Goal: Communication & Community: Answer question/provide support

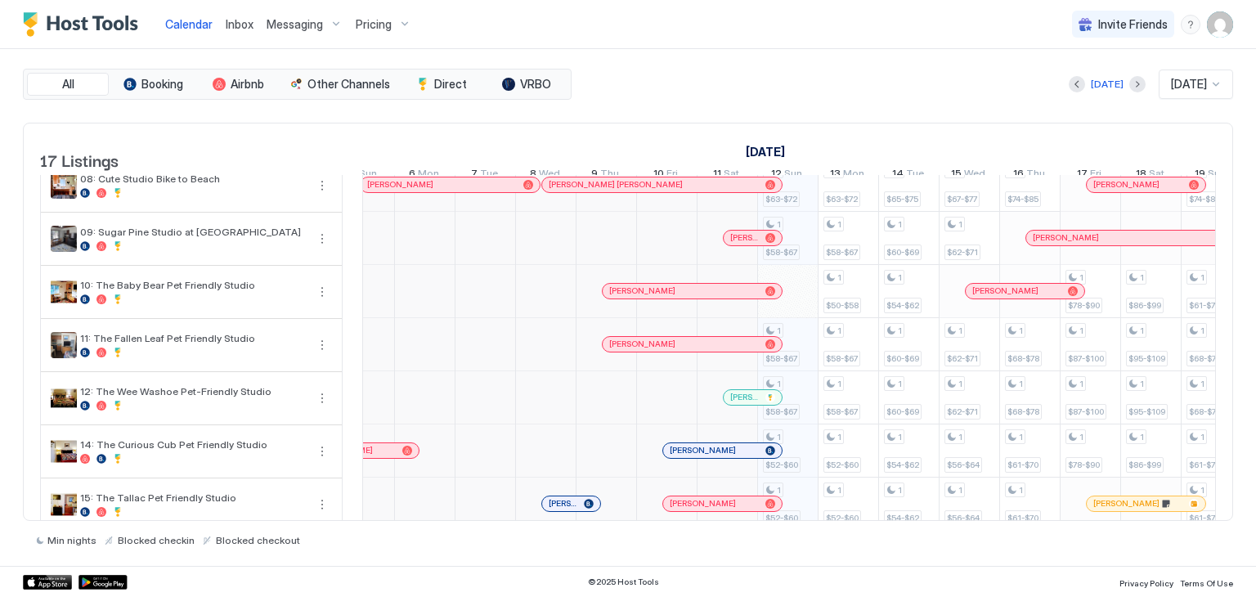
click at [235, 26] on span "Inbox" at bounding box center [240, 24] width 28 height 14
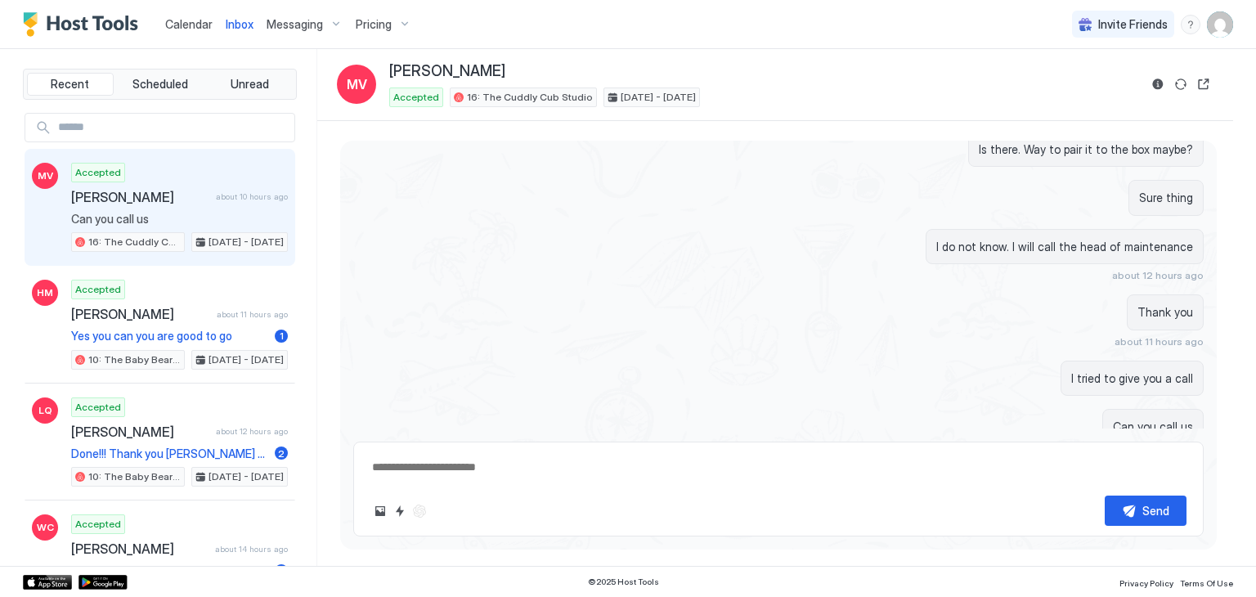
scroll to position [3203, 0]
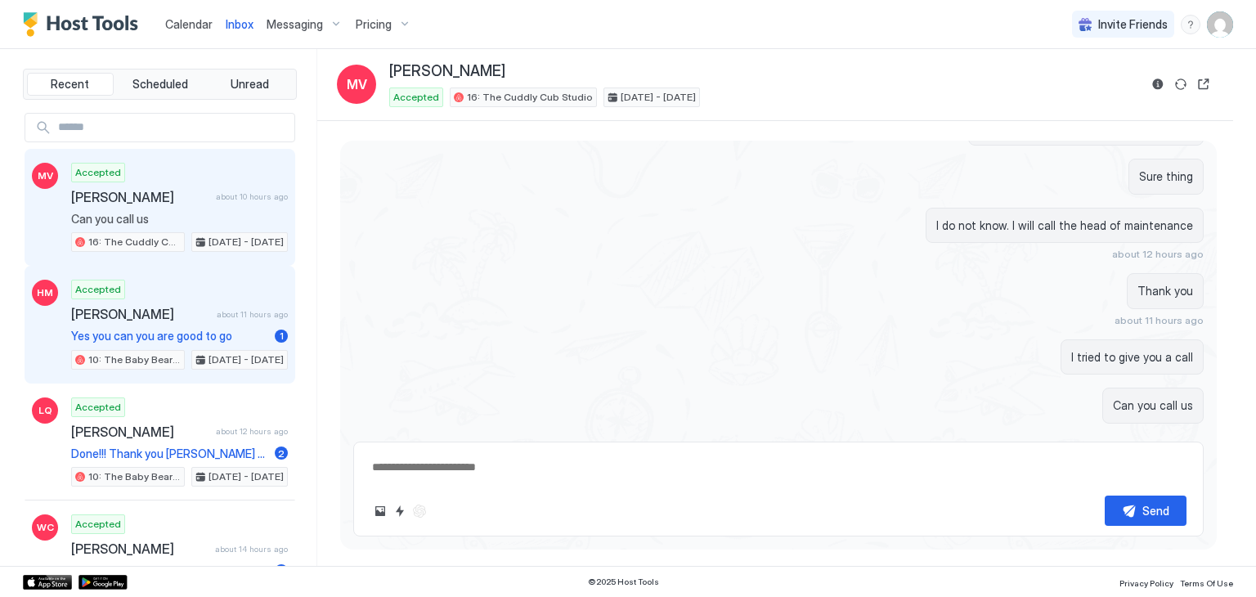
click at [209, 321] on div "Accepted [PERSON_NAME] about 11 hours ago Yes you can you are good to go 1 10: …" at bounding box center [179, 325] width 217 height 90
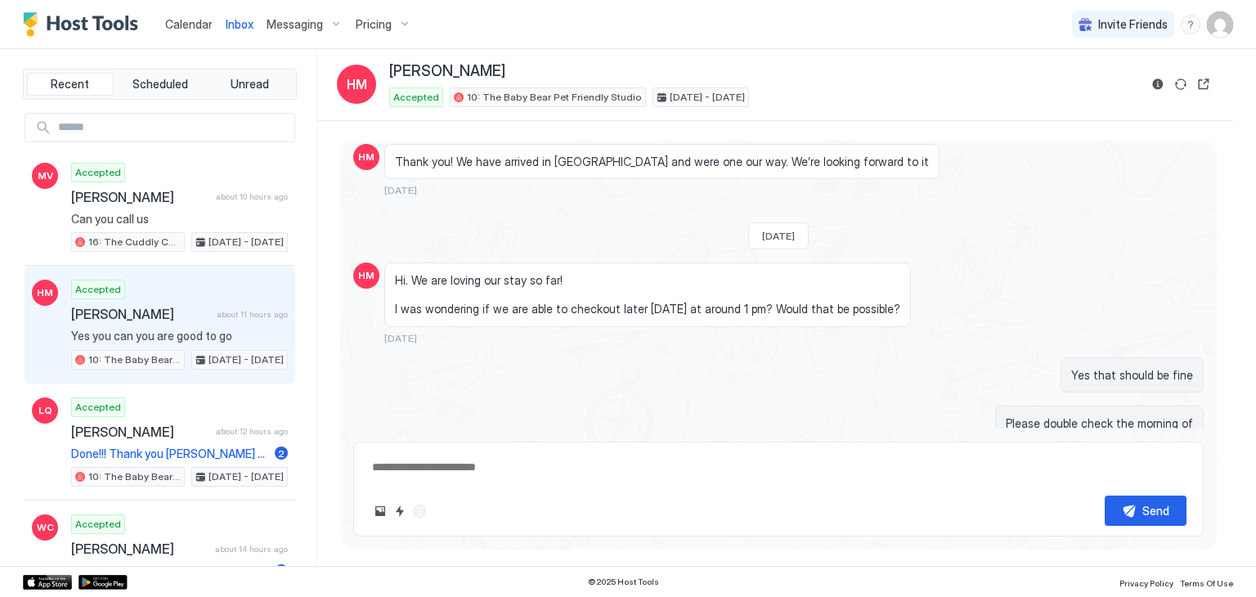
scroll to position [1250, 0]
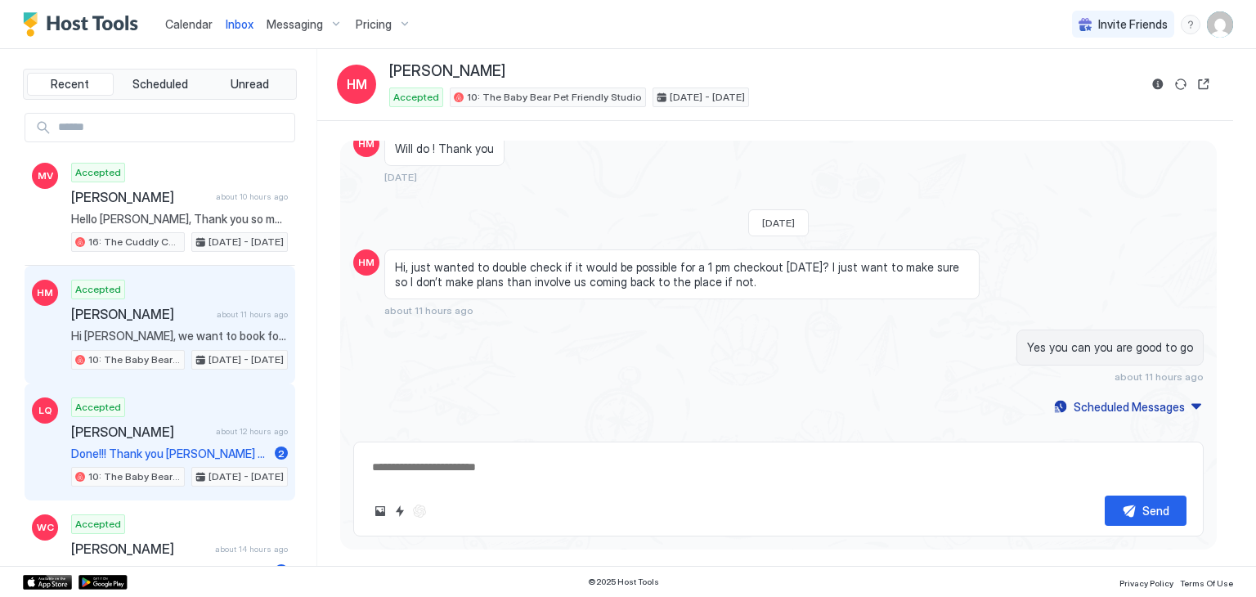
click at [193, 447] on span "Done!!! Thank you [PERSON_NAME] much!" at bounding box center [169, 454] width 197 height 15
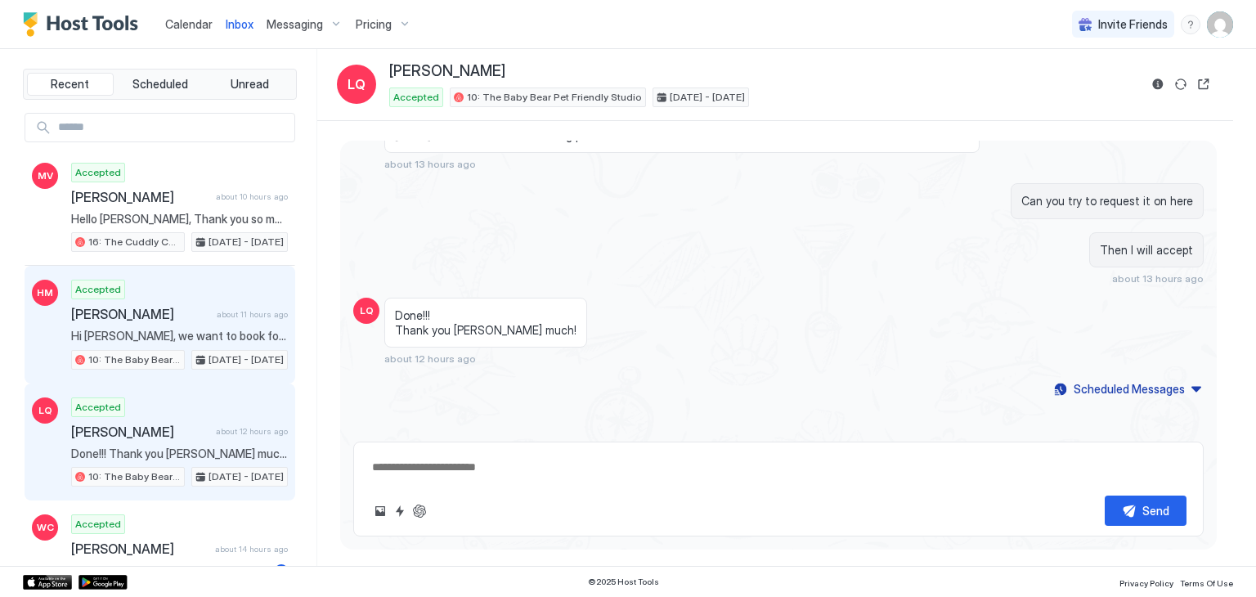
scroll to position [191, 0]
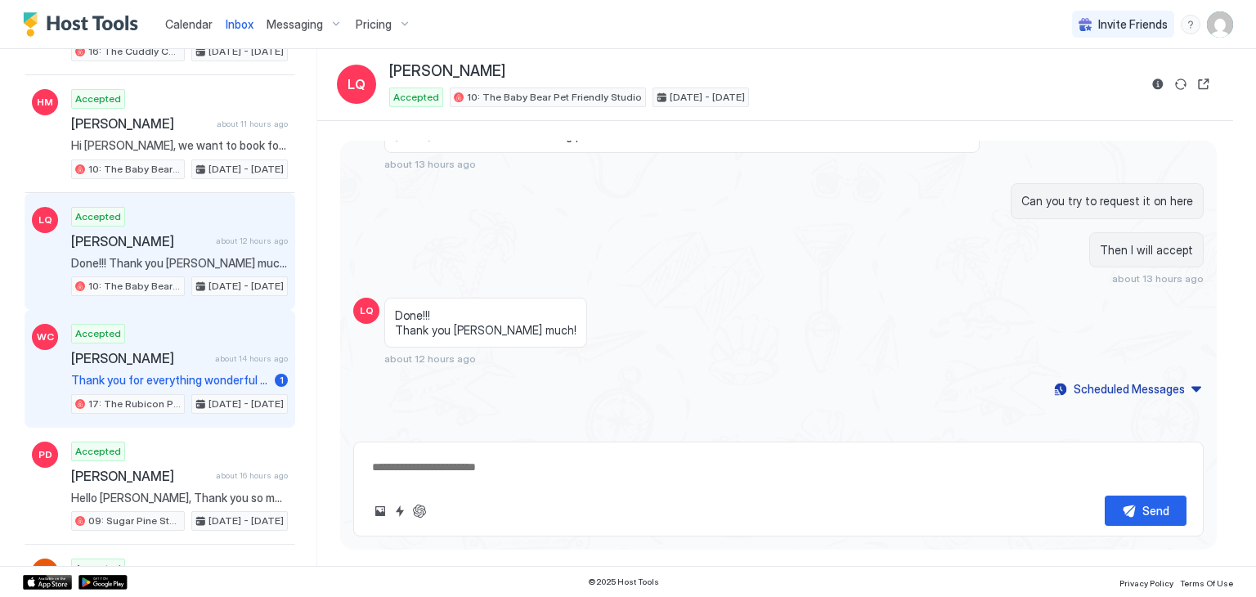
click at [223, 338] on div "Accepted [PERSON_NAME] about 14 hours ago Thank you for everything wonderful pl…" at bounding box center [179, 369] width 217 height 90
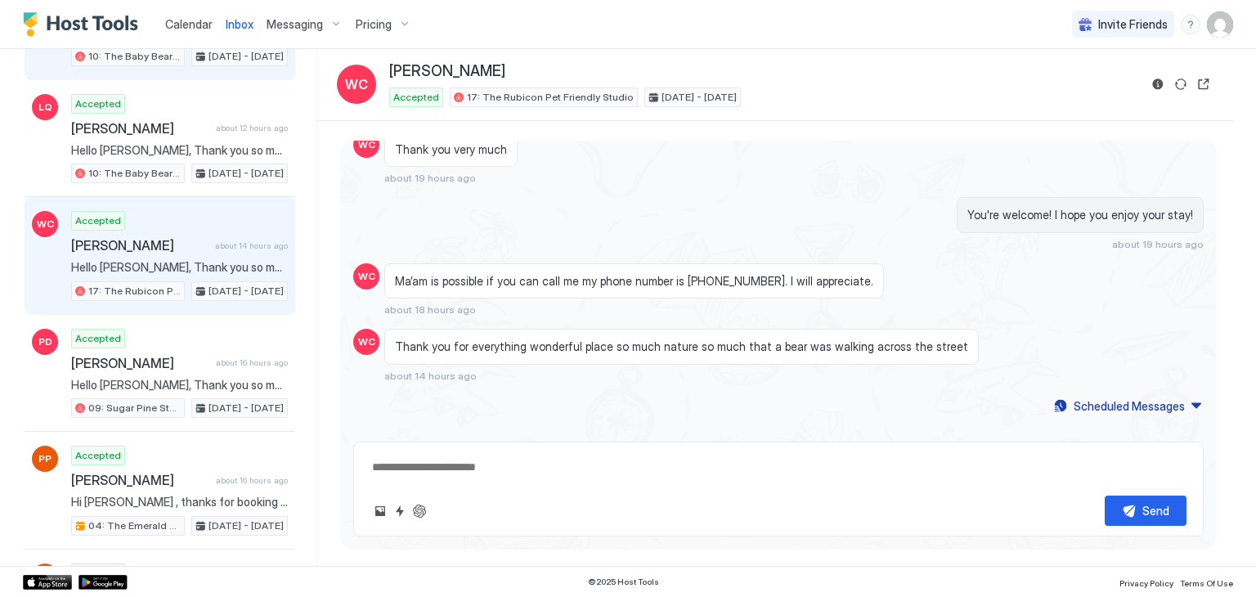
scroll to position [381, 0]
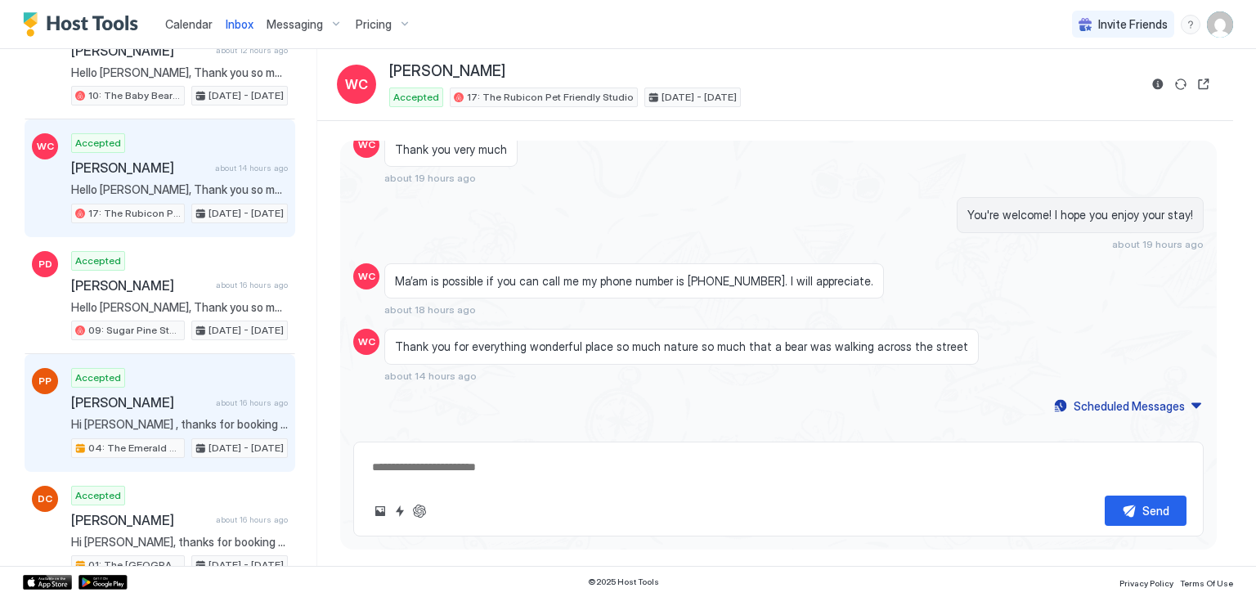
click at [186, 396] on span "[PERSON_NAME]" at bounding box center [140, 402] width 138 height 16
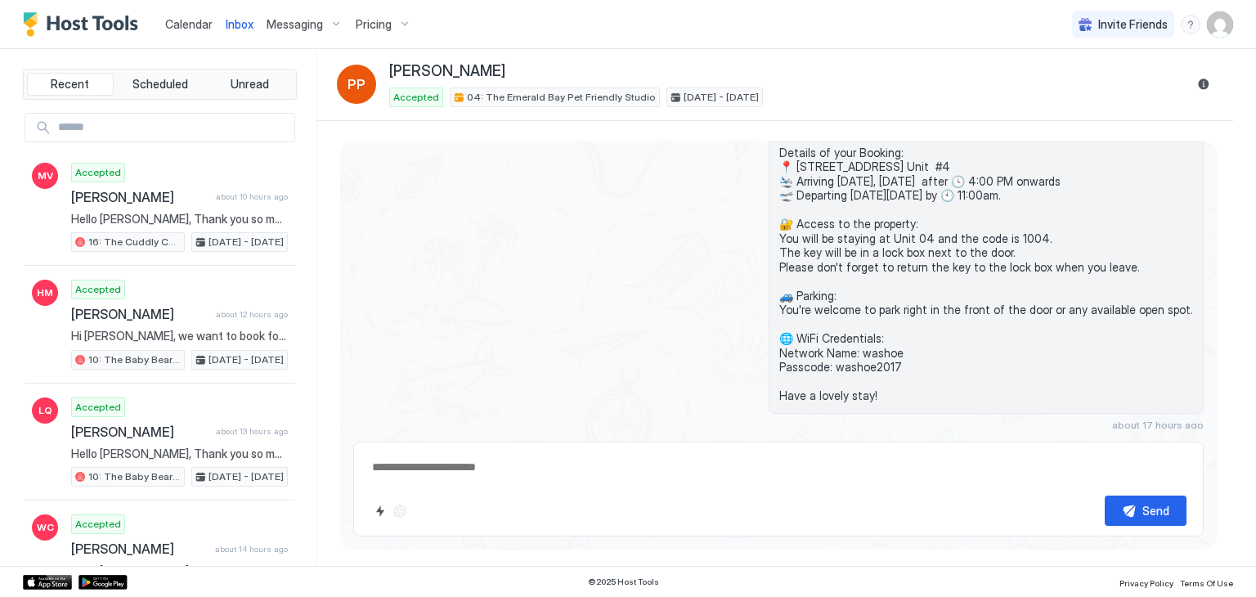
type textarea "*"
